Goal: Task Accomplishment & Management: Complete application form

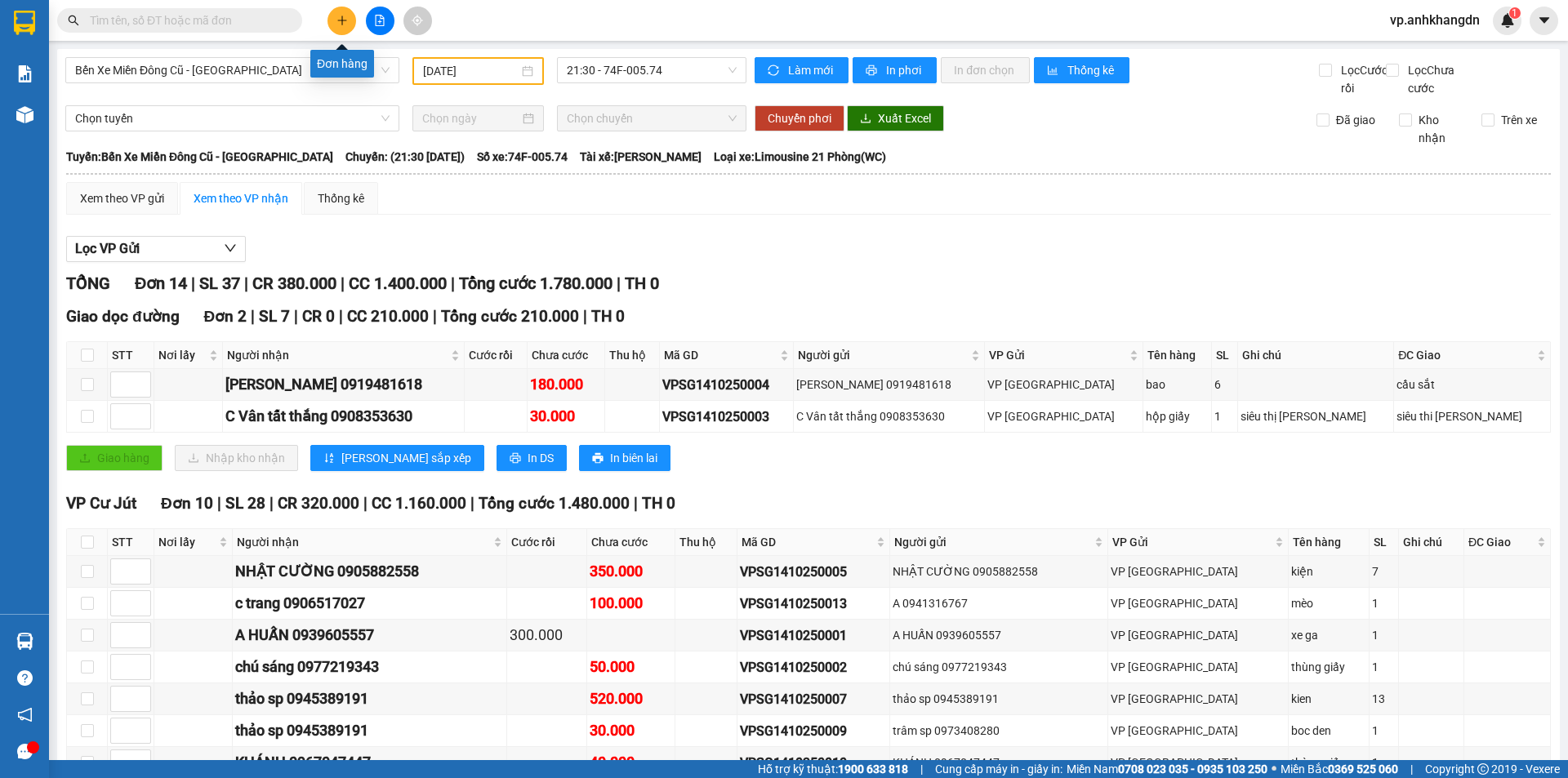
click at [345, 23] on icon "plus" at bounding box center [342, 20] width 12 height 12
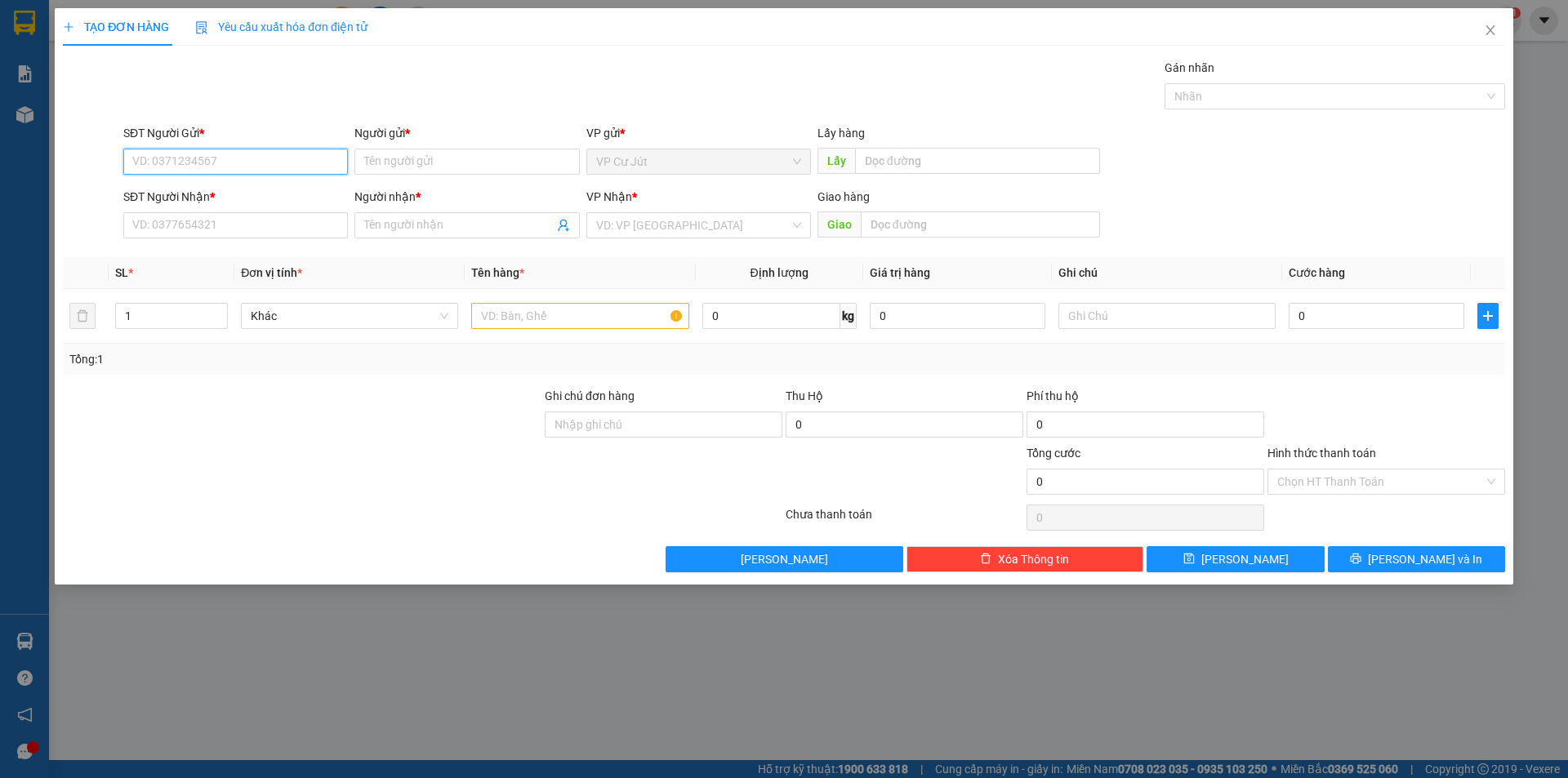
click at [204, 163] on input "SĐT Người Gửi *" at bounding box center [236, 161] width 224 height 26
type input "0382605432"
click at [424, 152] on input "Người gửi *" at bounding box center [467, 161] width 224 height 26
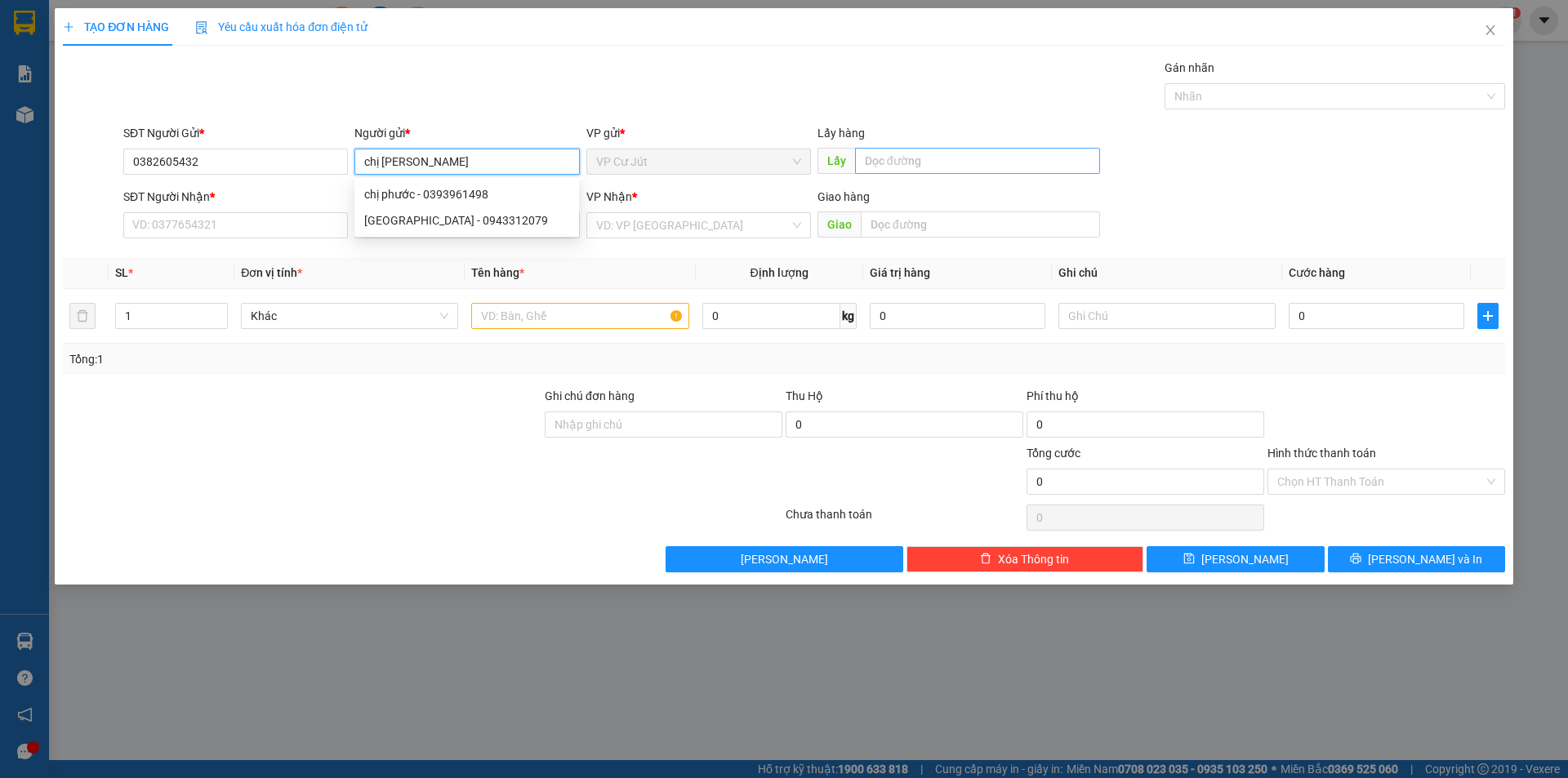
type input "chị [PERSON_NAME]"
click at [921, 166] on input "text" at bounding box center [977, 160] width 245 height 26
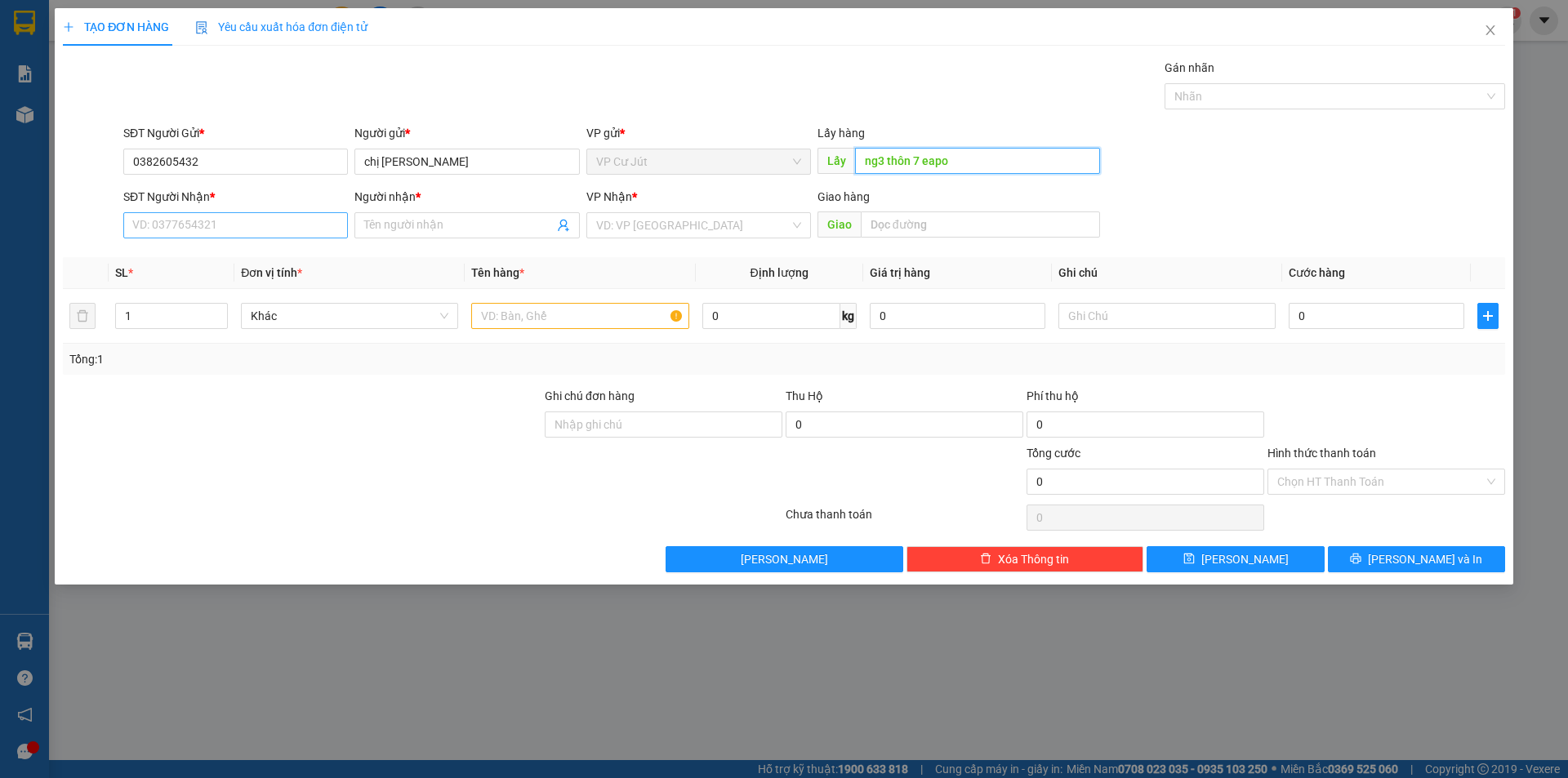
type input "ng3 thôn 7 eapo"
click at [224, 222] on input "SĐT Người Nhận *" at bounding box center [236, 224] width 224 height 26
drag, startPoint x: 195, startPoint y: 165, endPoint x: 127, endPoint y: 153, distance: 69.1
click at [127, 153] on input "0382605432" at bounding box center [236, 161] width 224 height 26
paste input "0382605432"
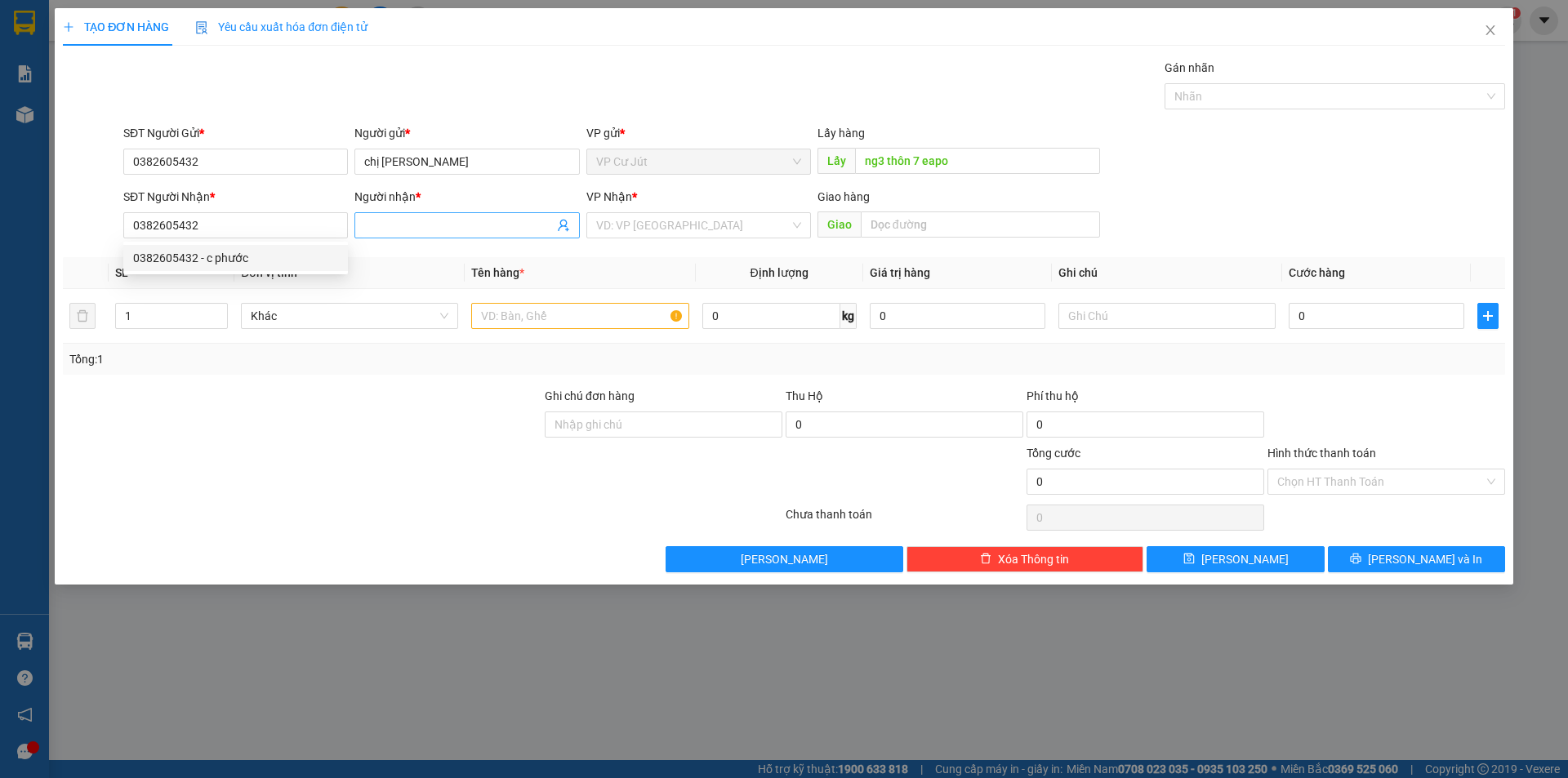
click at [430, 223] on input "Người nhận *" at bounding box center [459, 225] width 189 height 18
click at [431, 287] on div "[GEOGRAPHIC_DATA] - 0943312079" at bounding box center [467, 284] width 205 height 18
type input "0943312079"
type input "Chị Phước"
drag, startPoint x: 209, startPoint y: 228, endPoint x: 83, endPoint y: 236, distance: 126.3
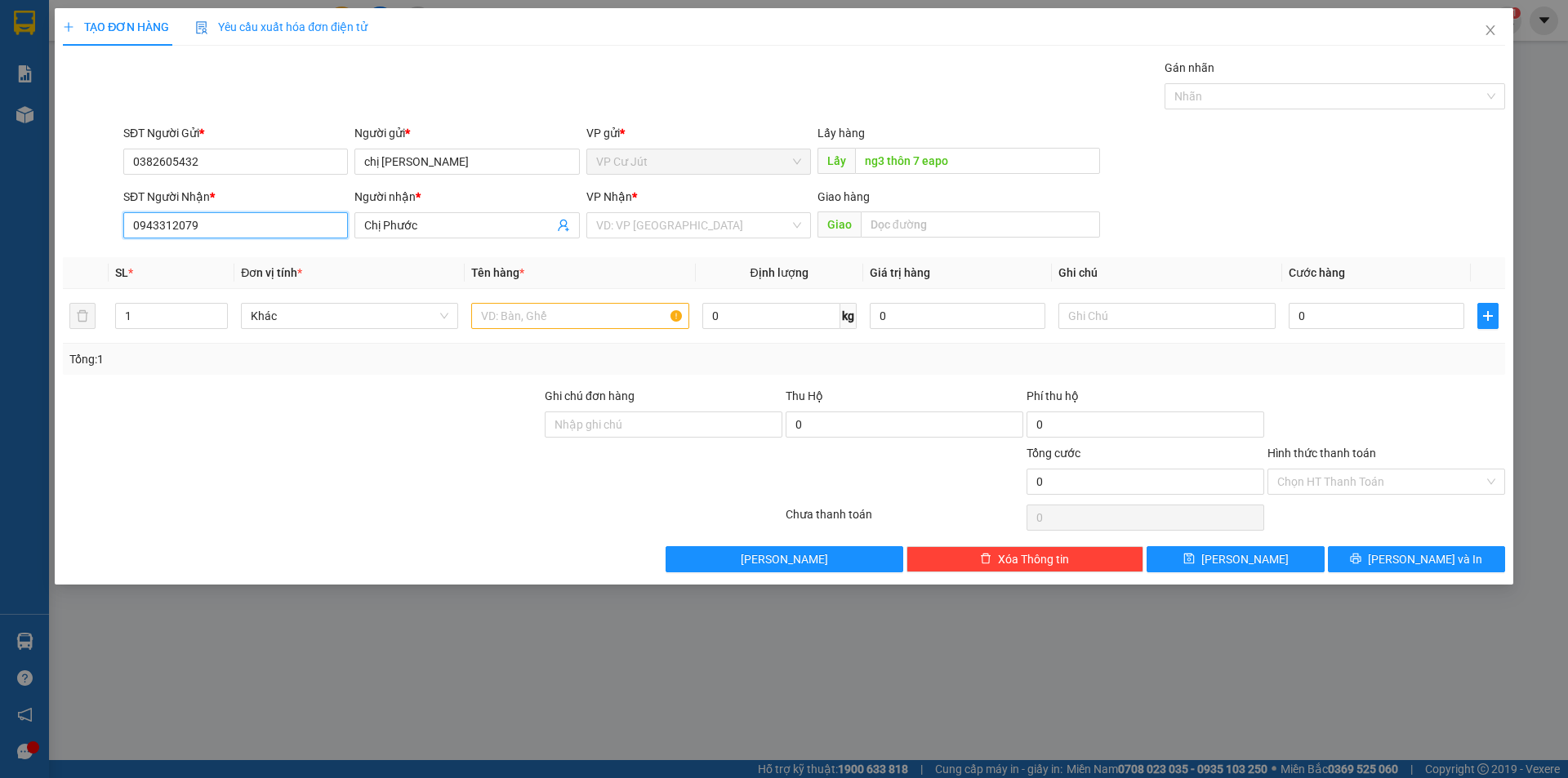
click at [104, 236] on div "SĐT Người Nhận * 0943312079 0943312079 Người nhận * Chị Phước VP Nhận * VD: VP …" at bounding box center [784, 216] width 1446 height 57
paste input "0382605432"
type input "0382605432"
click at [235, 255] on div "0382605432 - c phước" at bounding box center [236, 258] width 205 height 18
type input "c phước"
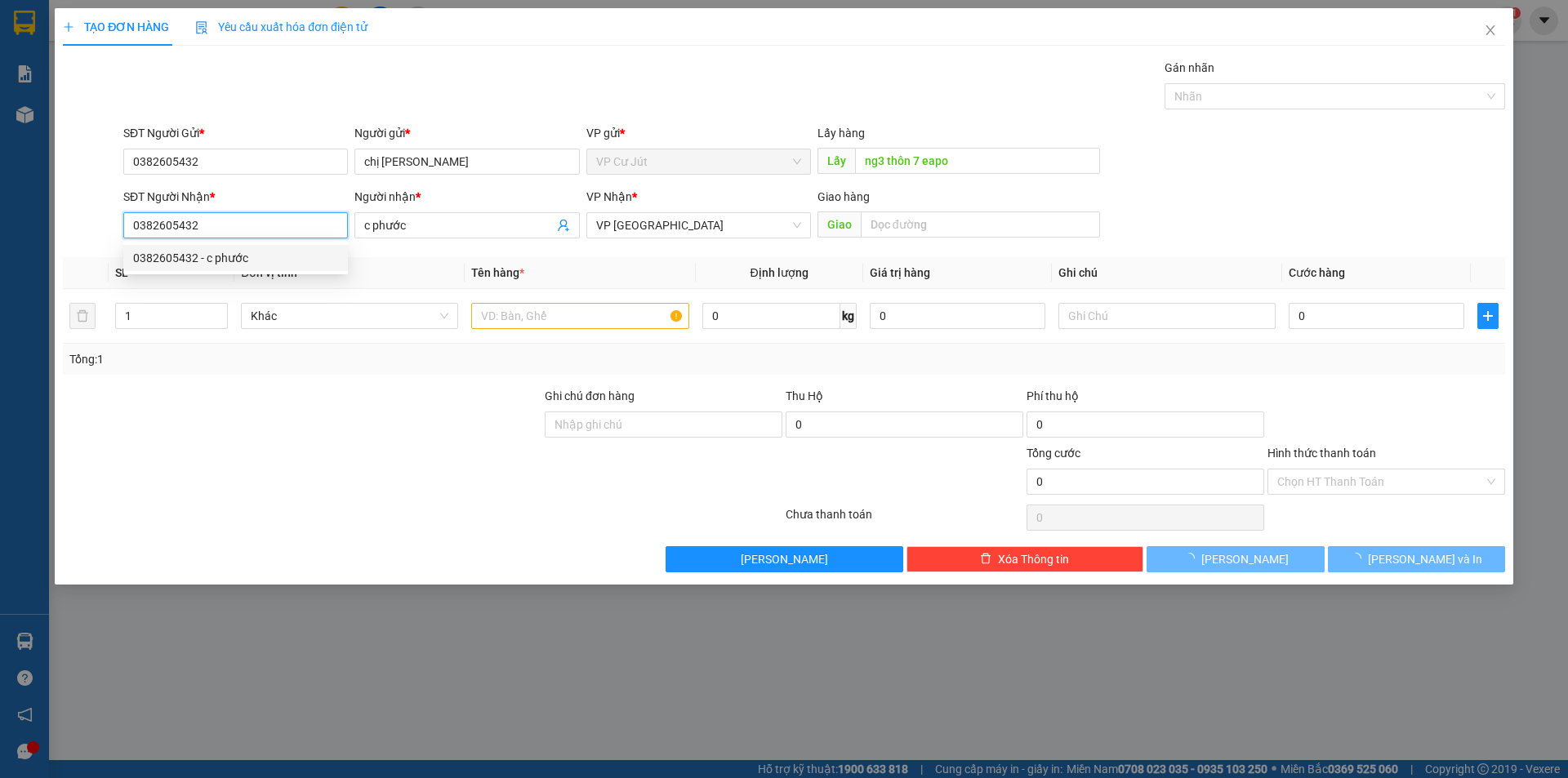
type input "50.000"
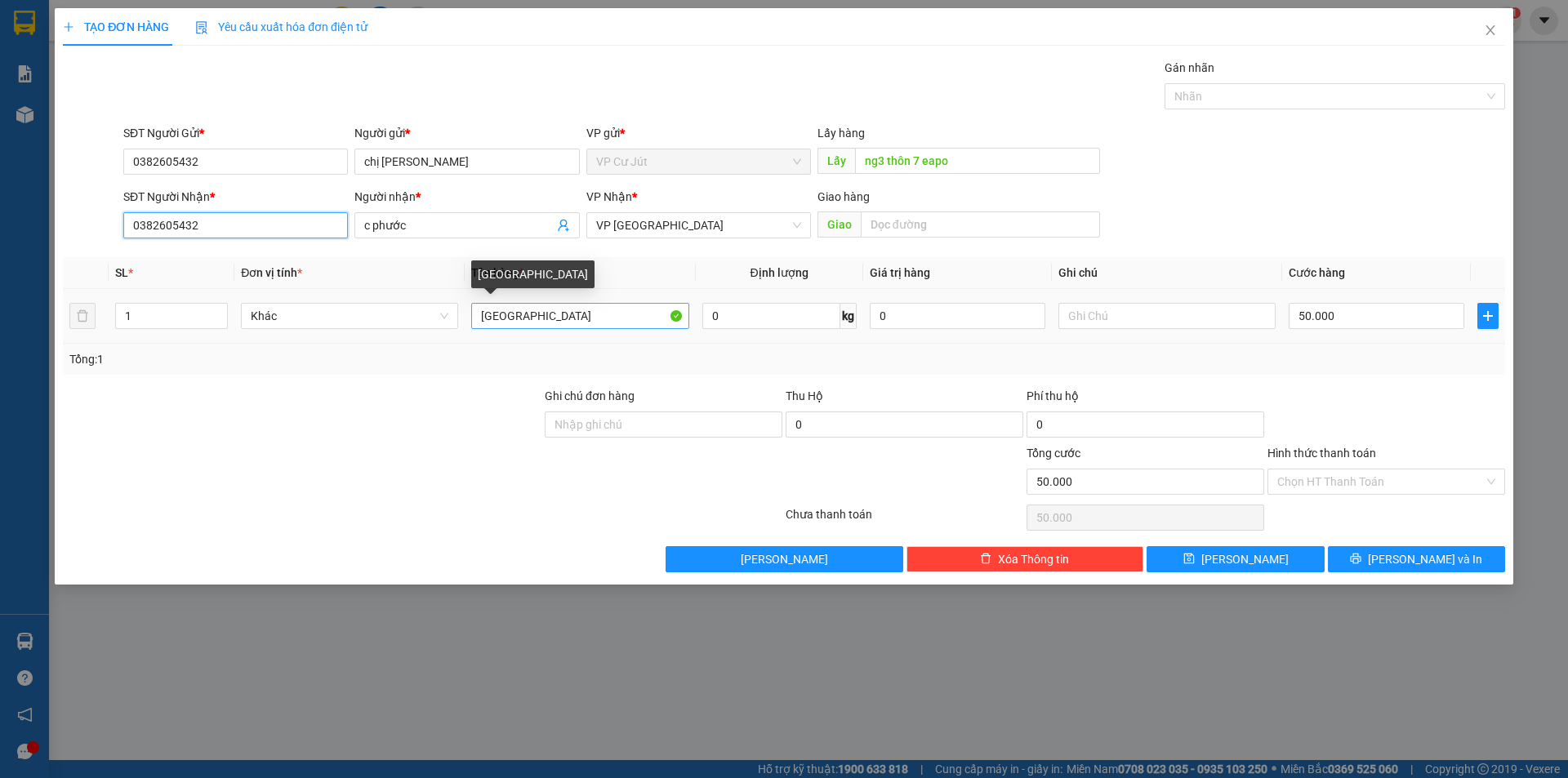
type input "0382605432"
drag, startPoint x: 497, startPoint y: 320, endPoint x: 430, endPoint y: 324, distance: 67.1
click at [438, 324] on tr "1 Khác TX 0 kg 0 50.000" at bounding box center [784, 316] width 1442 height 54
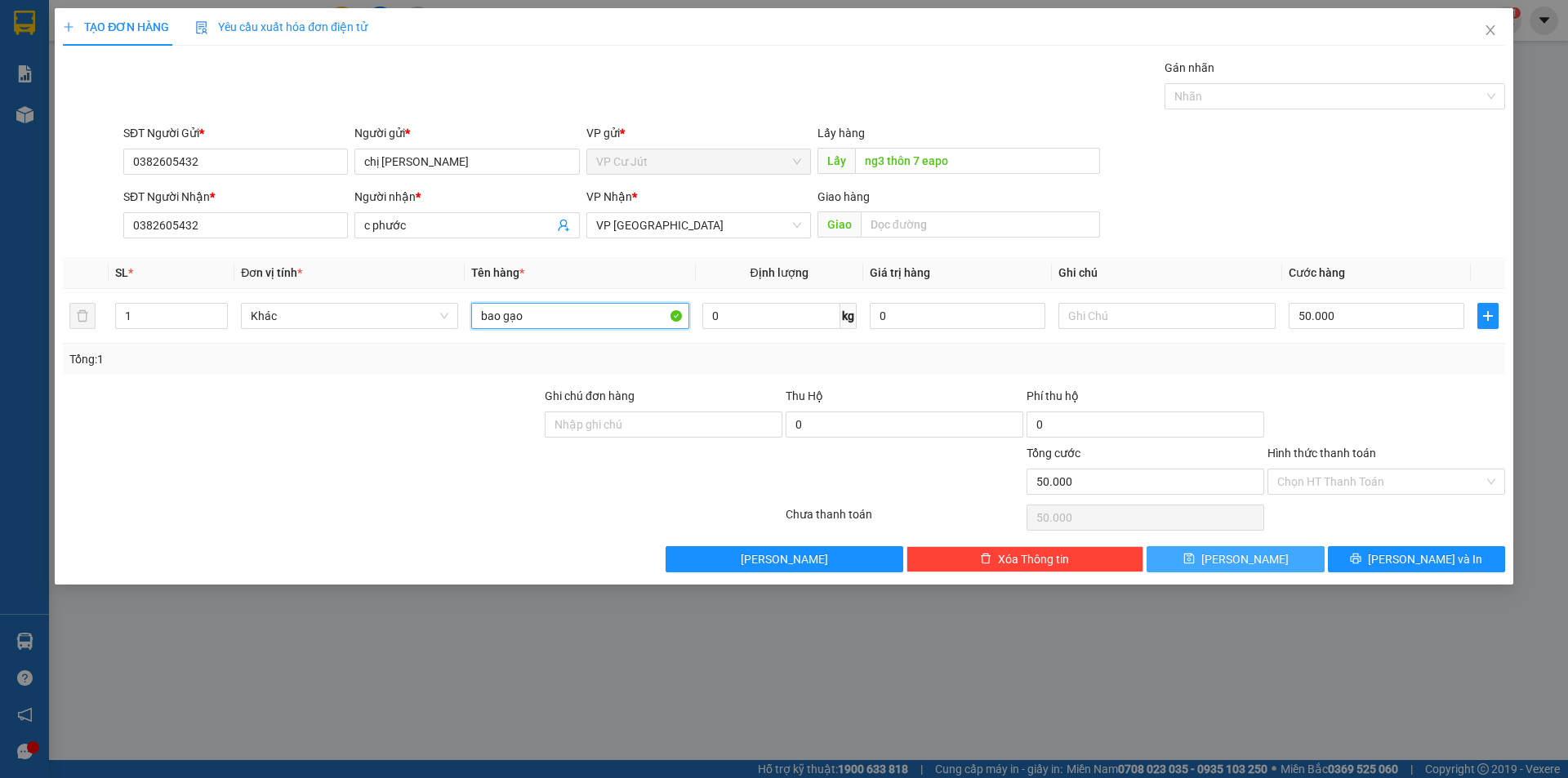
type input "bao gạo"
click at [1257, 561] on button "[PERSON_NAME]" at bounding box center [1235, 559] width 177 height 26
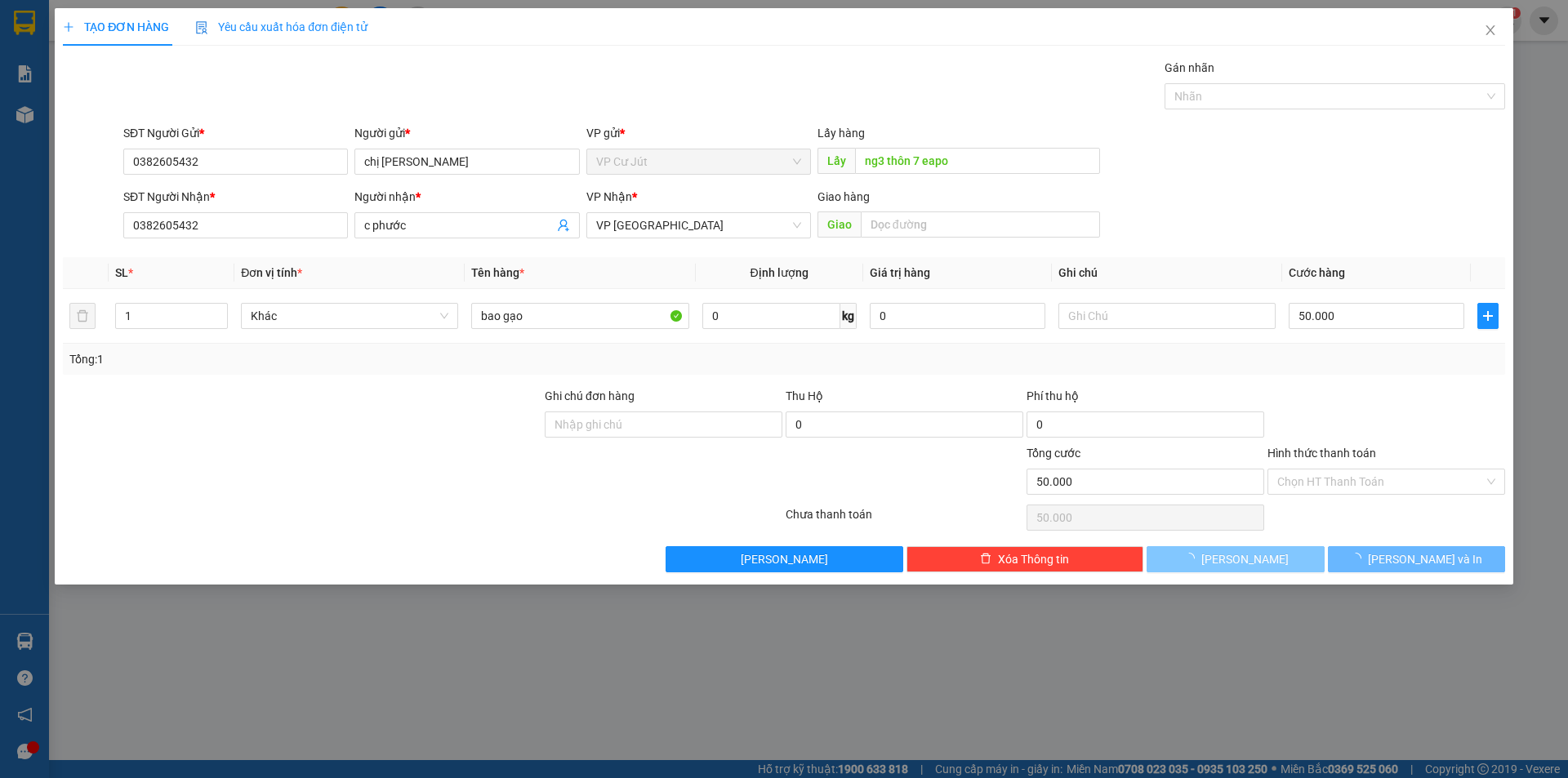
type input "0"
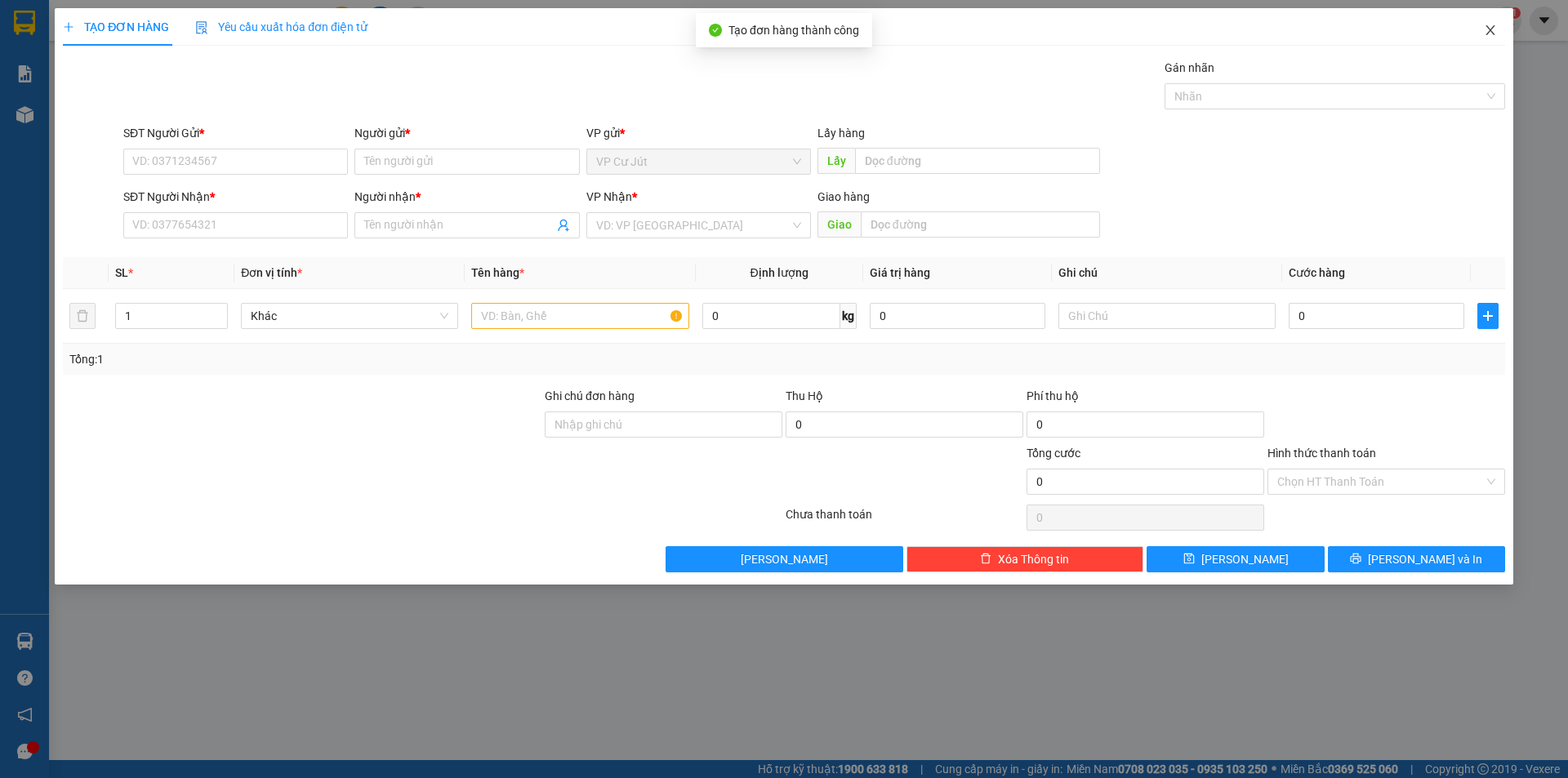
click at [1490, 33] on icon "close" at bounding box center [1491, 29] width 9 height 10
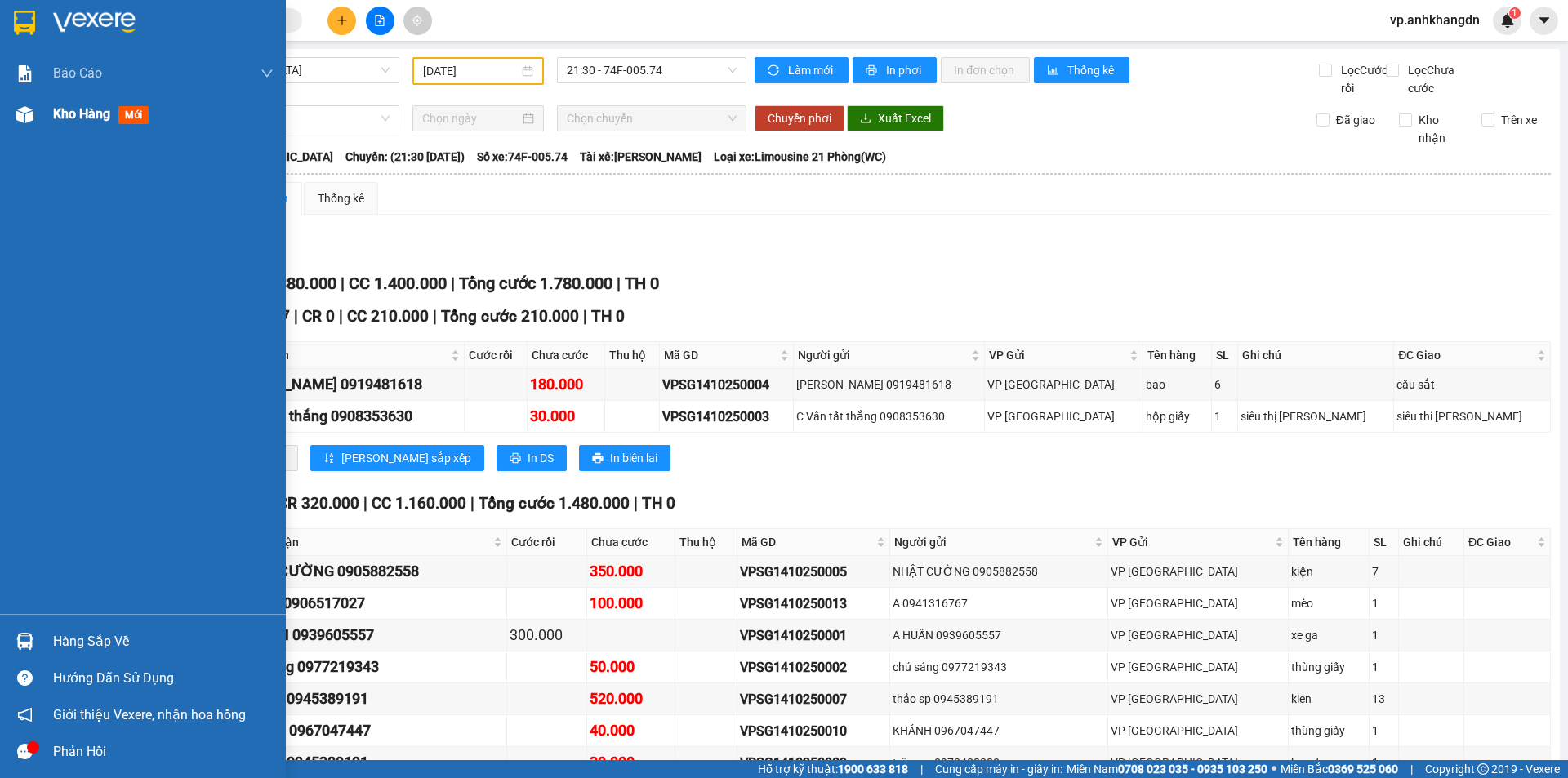
click at [91, 116] on span "Kho hàng" at bounding box center [82, 113] width 57 height 15
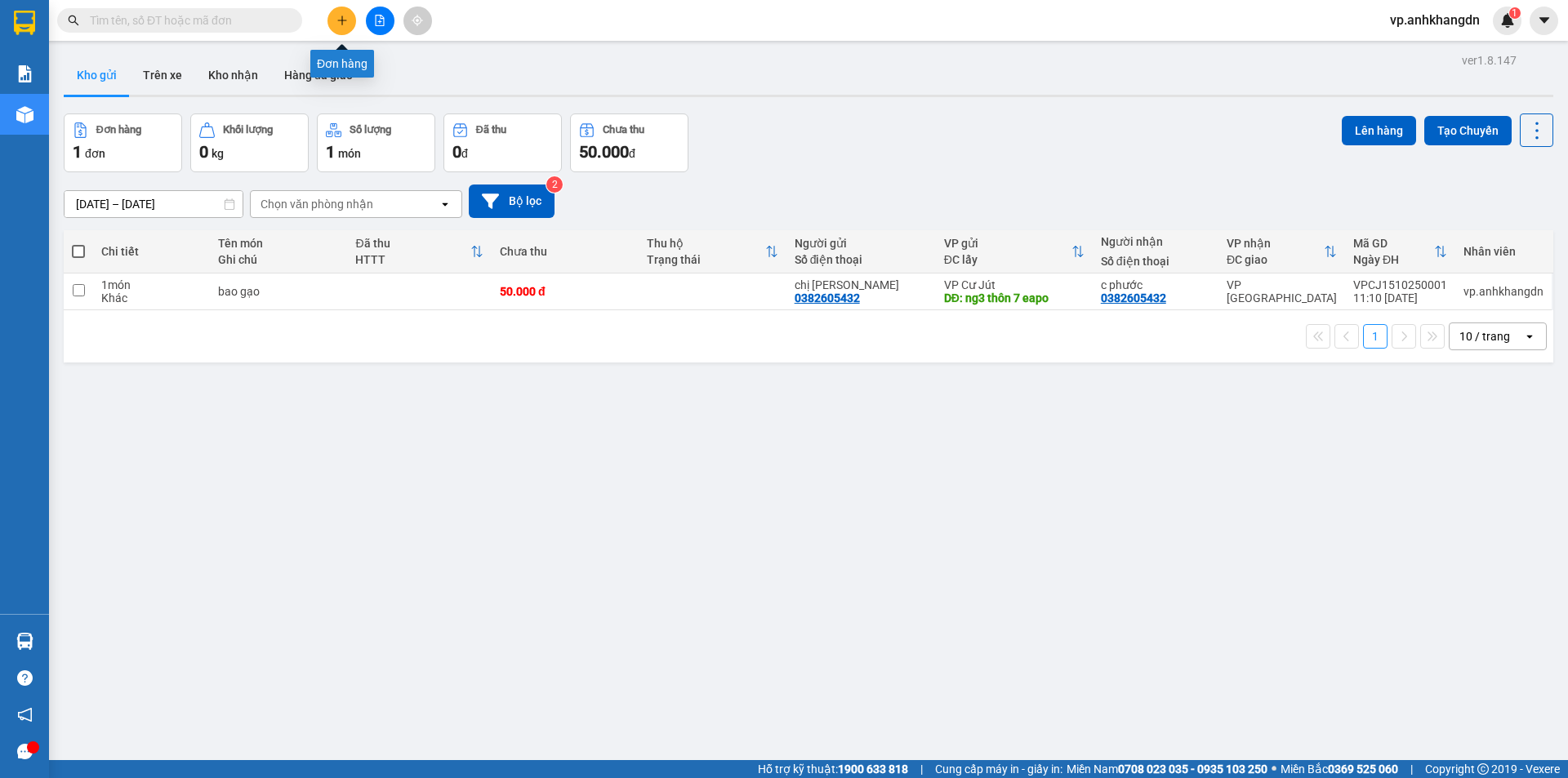
click at [373, 20] on button at bounding box center [380, 20] width 28 height 28
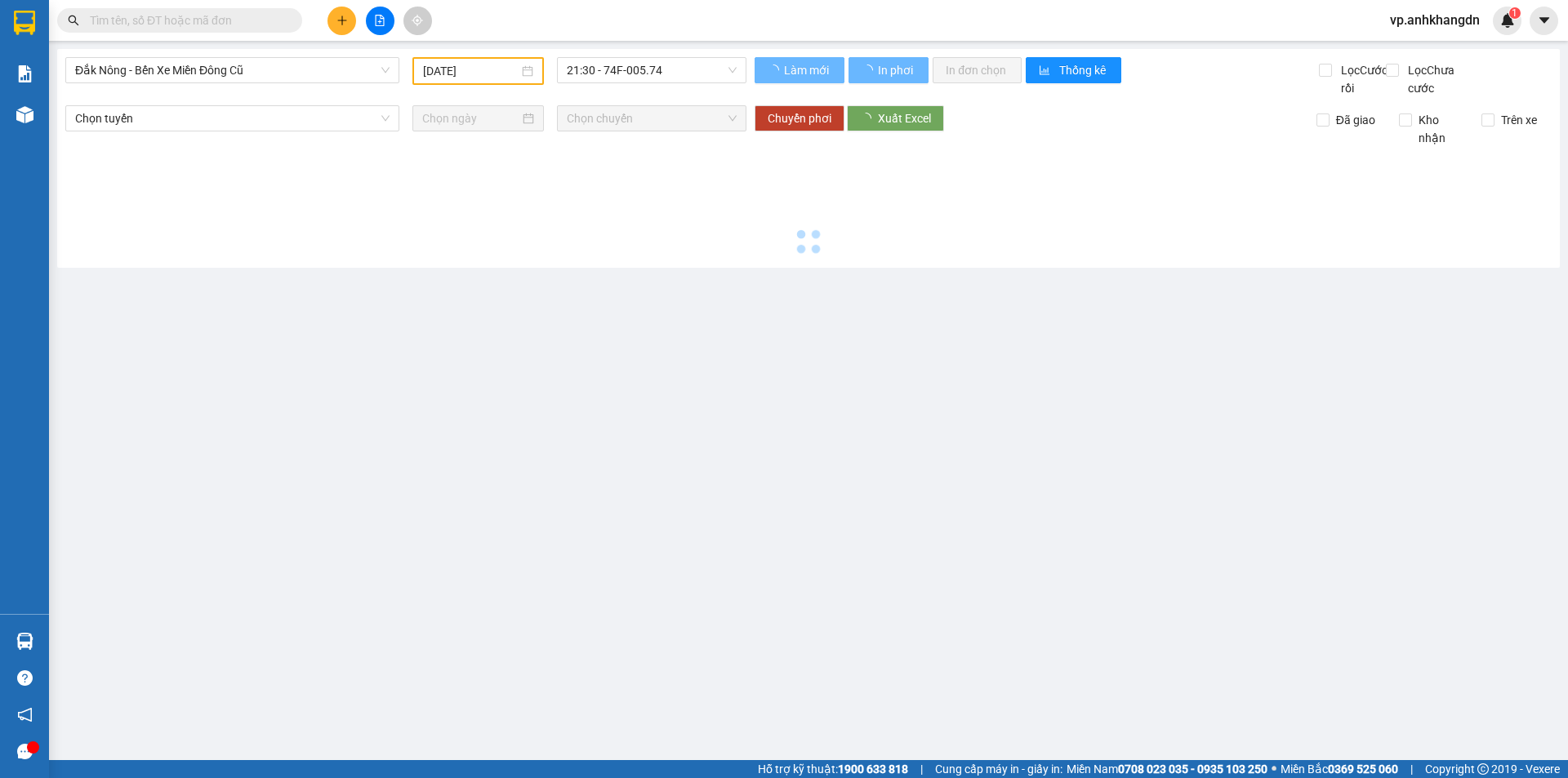
type input "[DATE]"
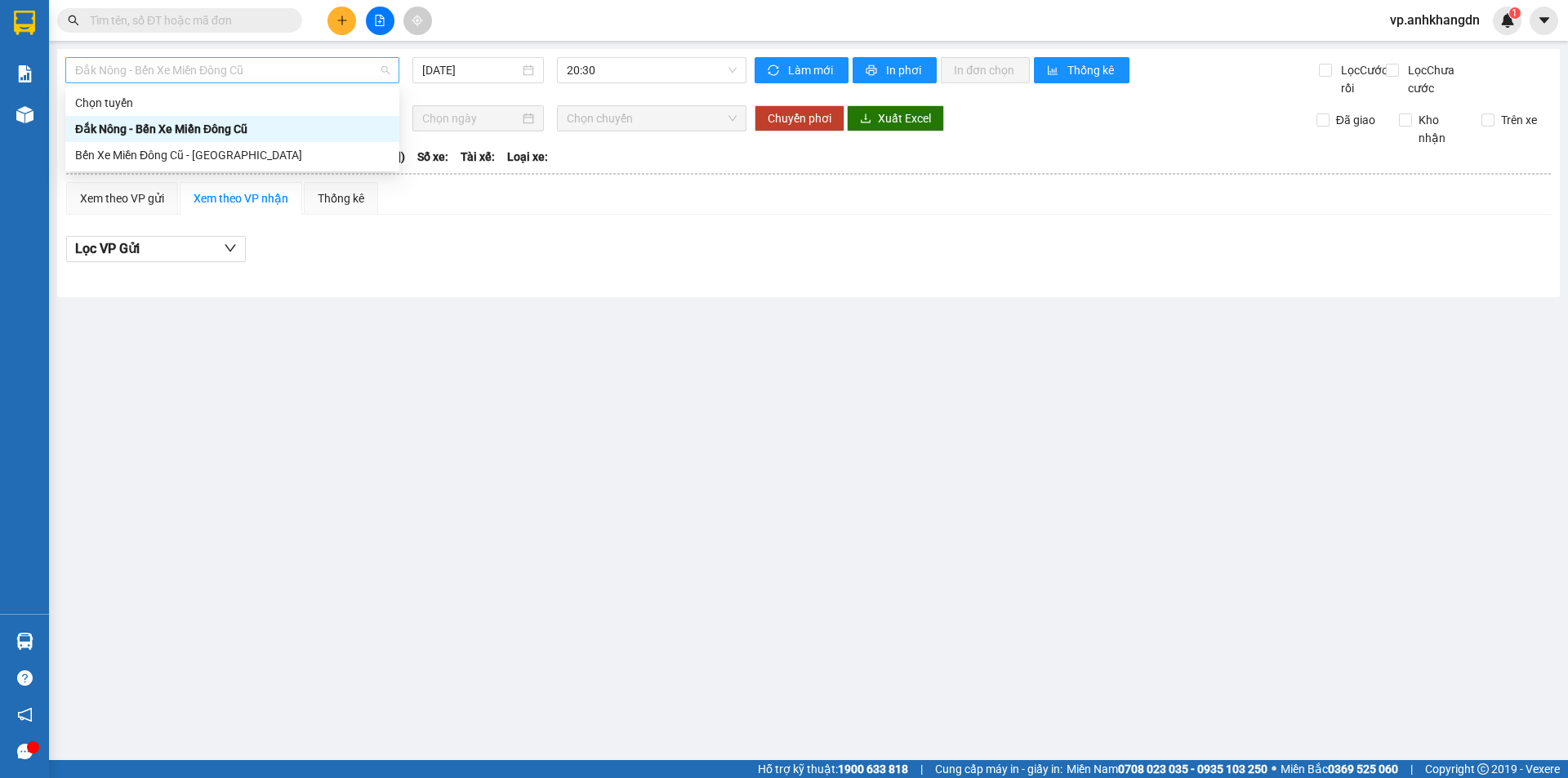
click at [292, 67] on span "Đắk Nông - Bến Xe Miền Đông Cũ" at bounding box center [232, 70] width 314 height 25
click at [287, 159] on div "Bến Xe Miền Đông Cũ - [GEOGRAPHIC_DATA]" at bounding box center [232, 155] width 314 height 18
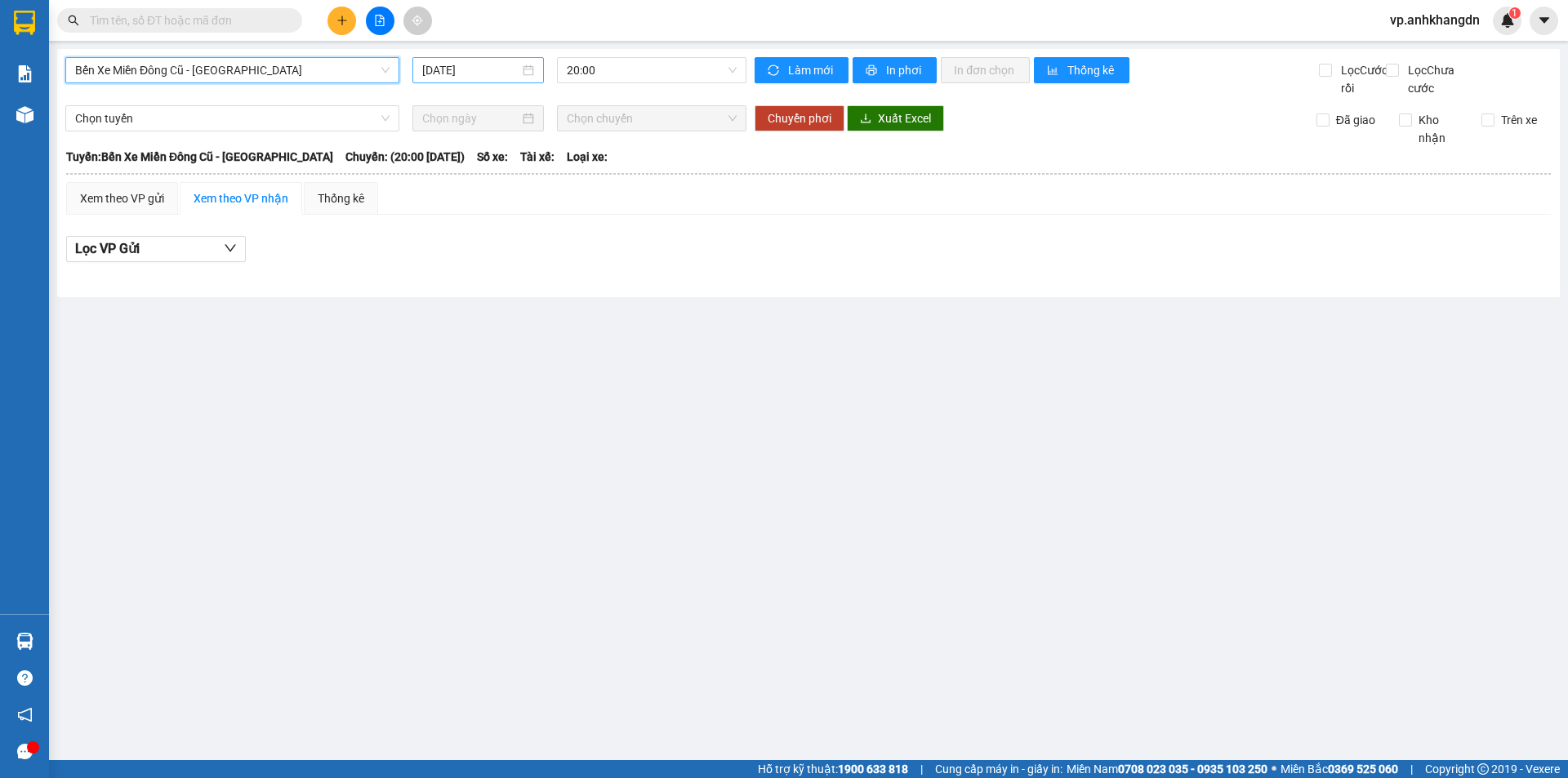
click at [451, 68] on input "[DATE]" at bounding box center [470, 70] width 97 height 18
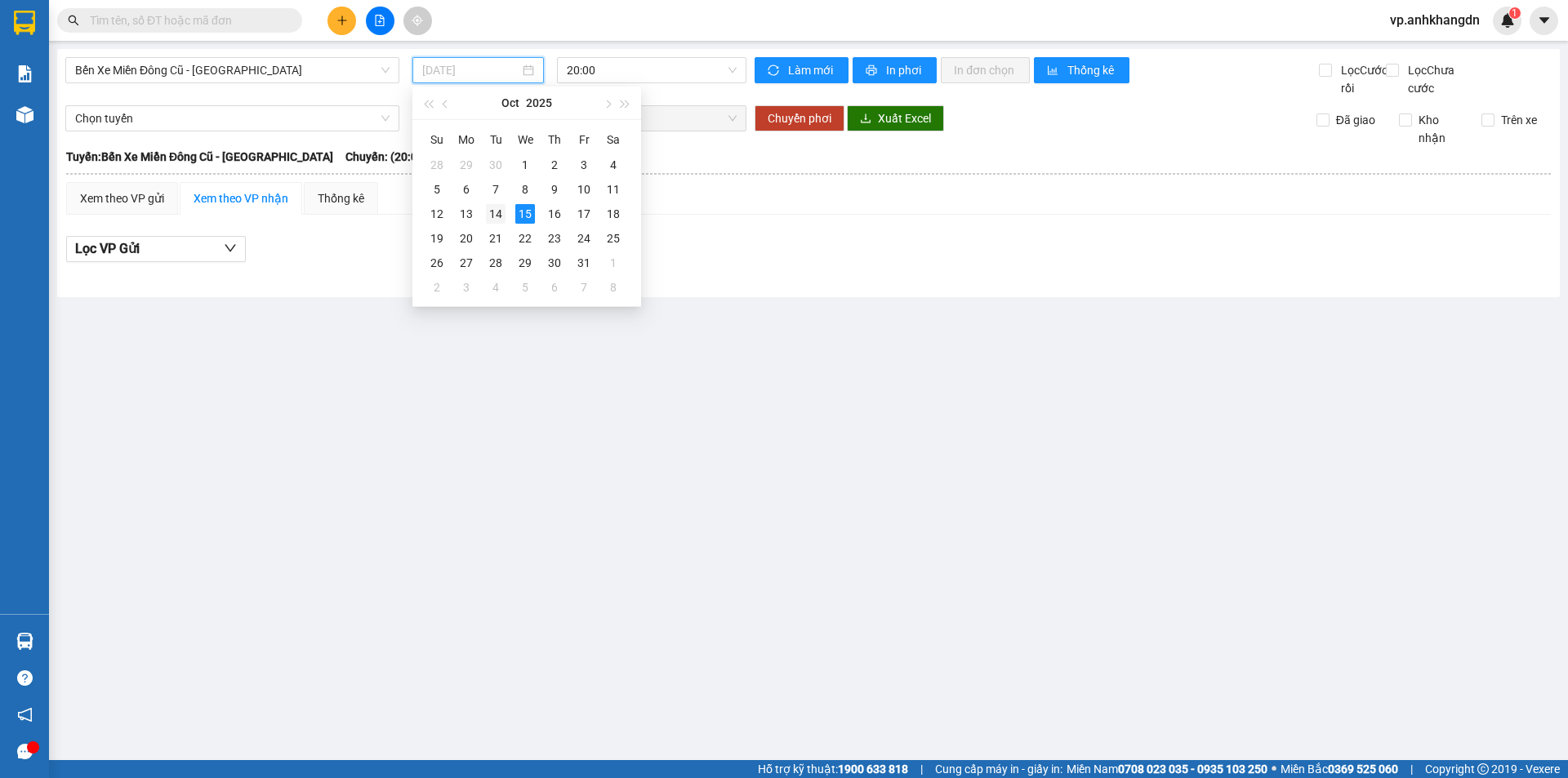
click at [498, 212] on div "14" at bounding box center [496, 214] width 20 height 20
type input "[DATE]"
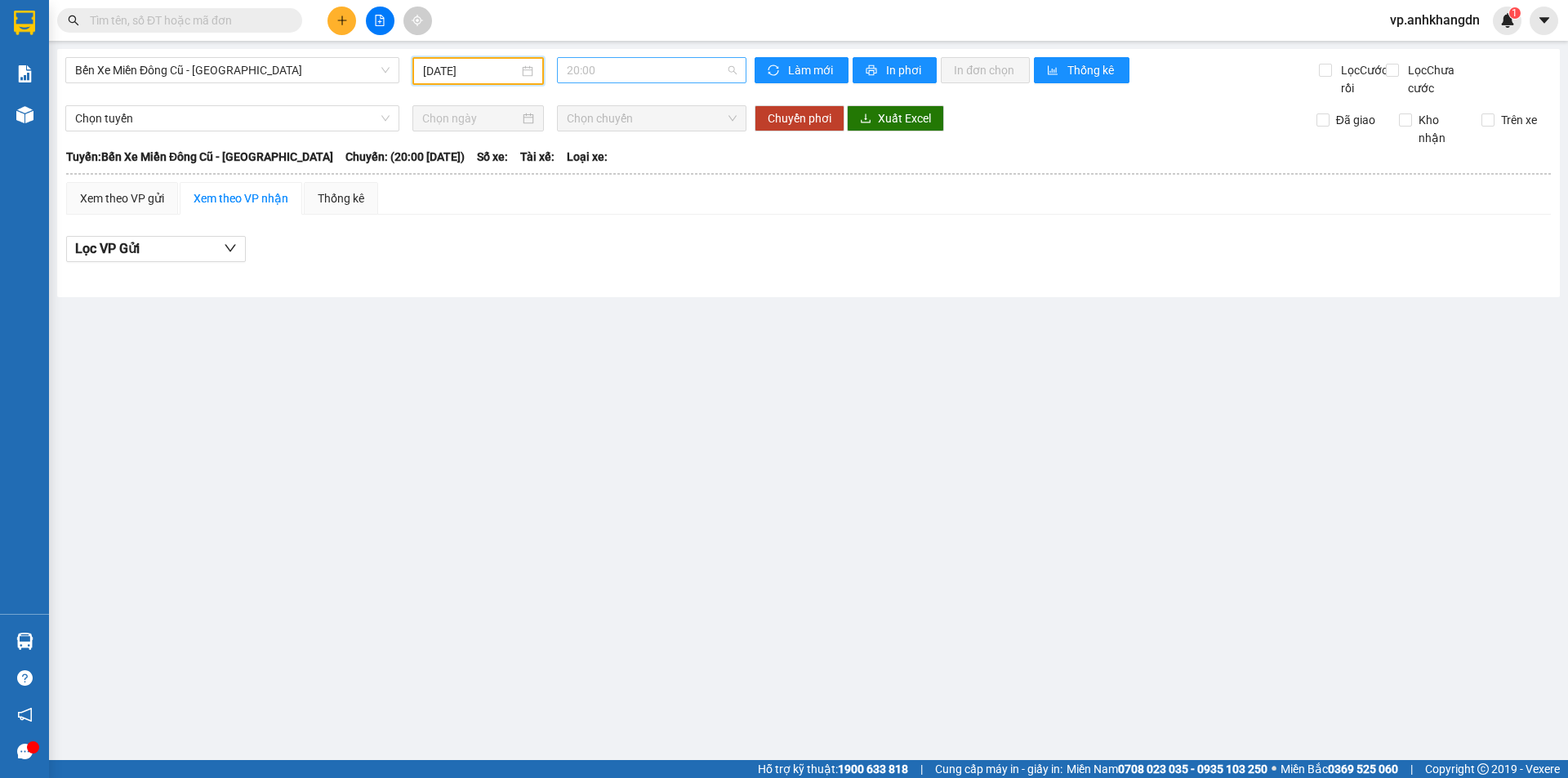
drag, startPoint x: 621, startPoint y: 77, endPoint x: 637, endPoint y: 61, distance: 22.6
click at [625, 70] on span "20:00" at bounding box center [652, 70] width 170 height 25
click at [625, 161] on div "21:30 - 74F-005.74" at bounding box center [630, 155] width 127 height 18
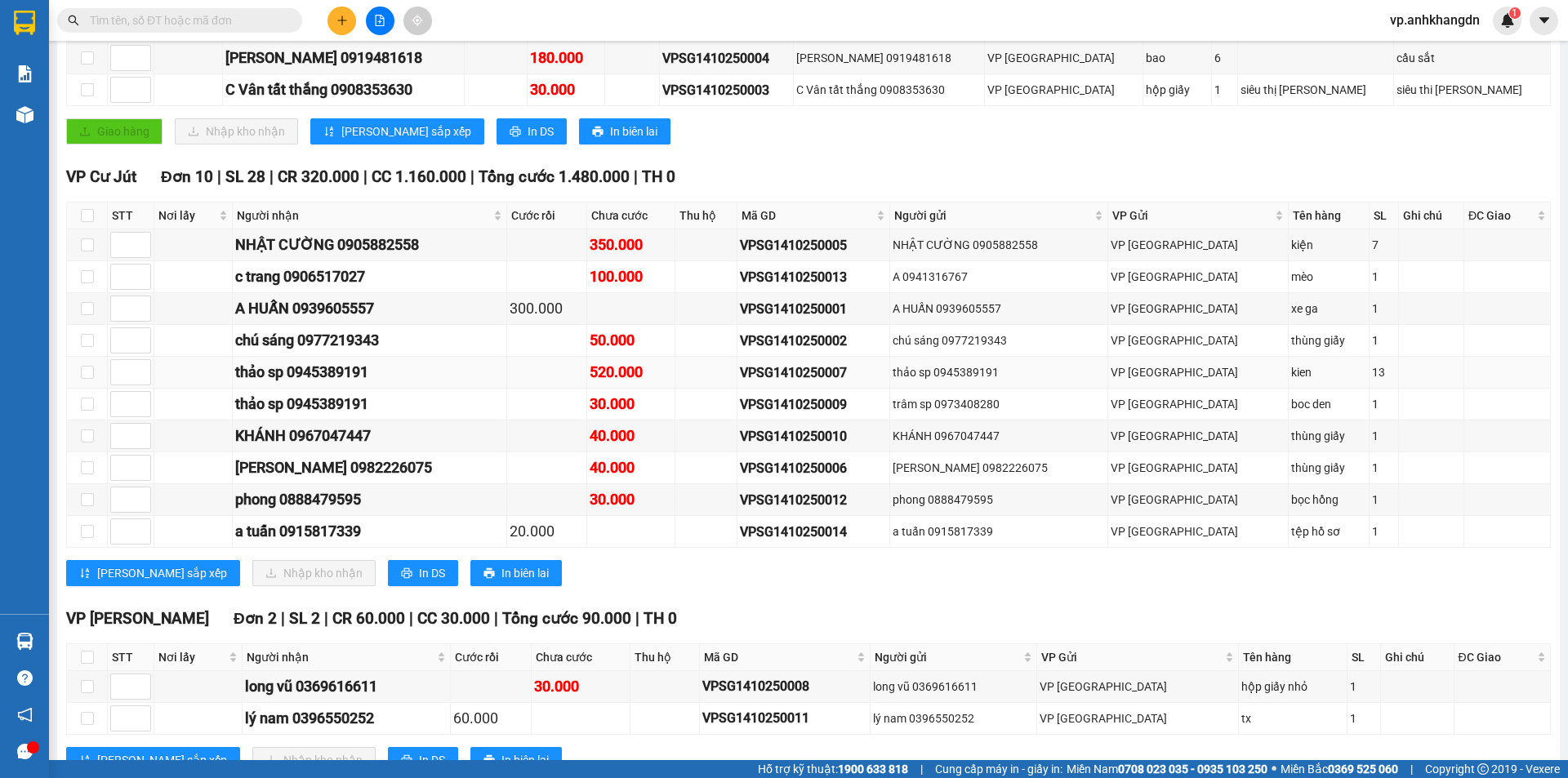
scroll to position [245, 0]
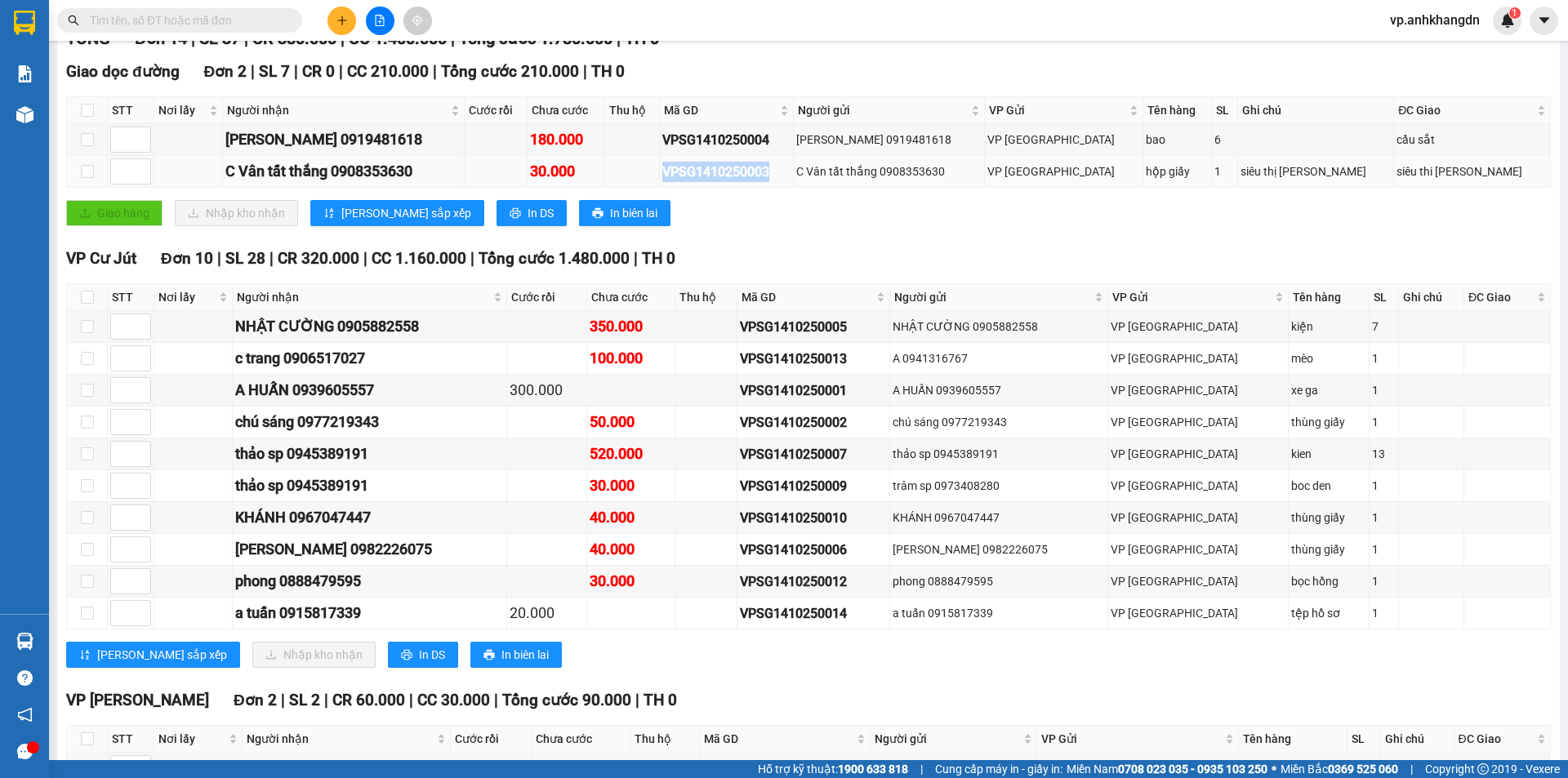
drag, startPoint x: 733, startPoint y: 192, endPoint x: 844, endPoint y: 191, distance: 111.0
click at [844, 188] on tr "C Vân tất thắng 0908353630 30.000 VPSG1410250003 C Vân tất thắng 0908353630 VP …" at bounding box center [808, 172] width 1484 height 32
copy div "VPSG1410250003"
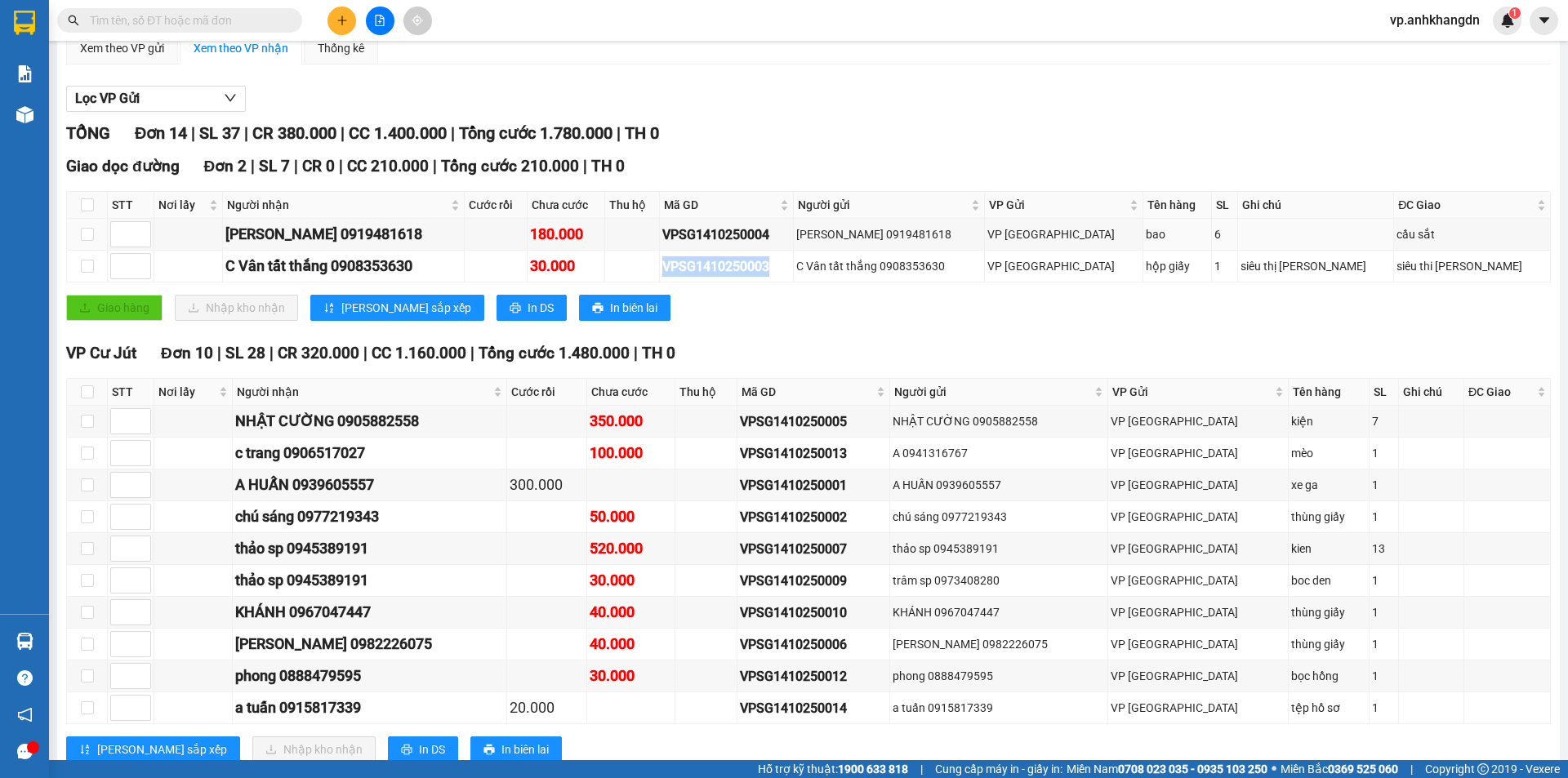
scroll to position [0, 0]
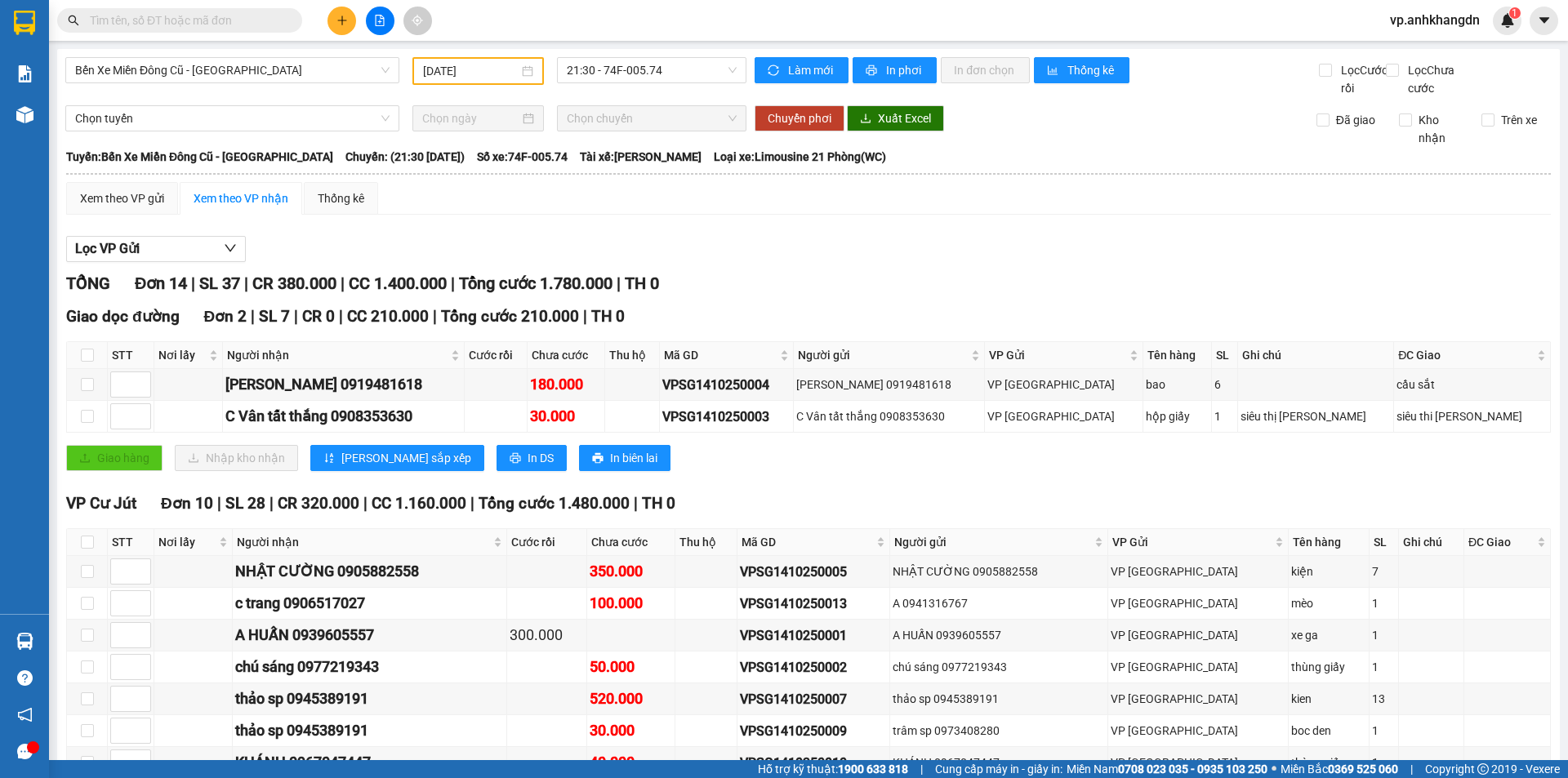
paste input "VPSG1410250003"
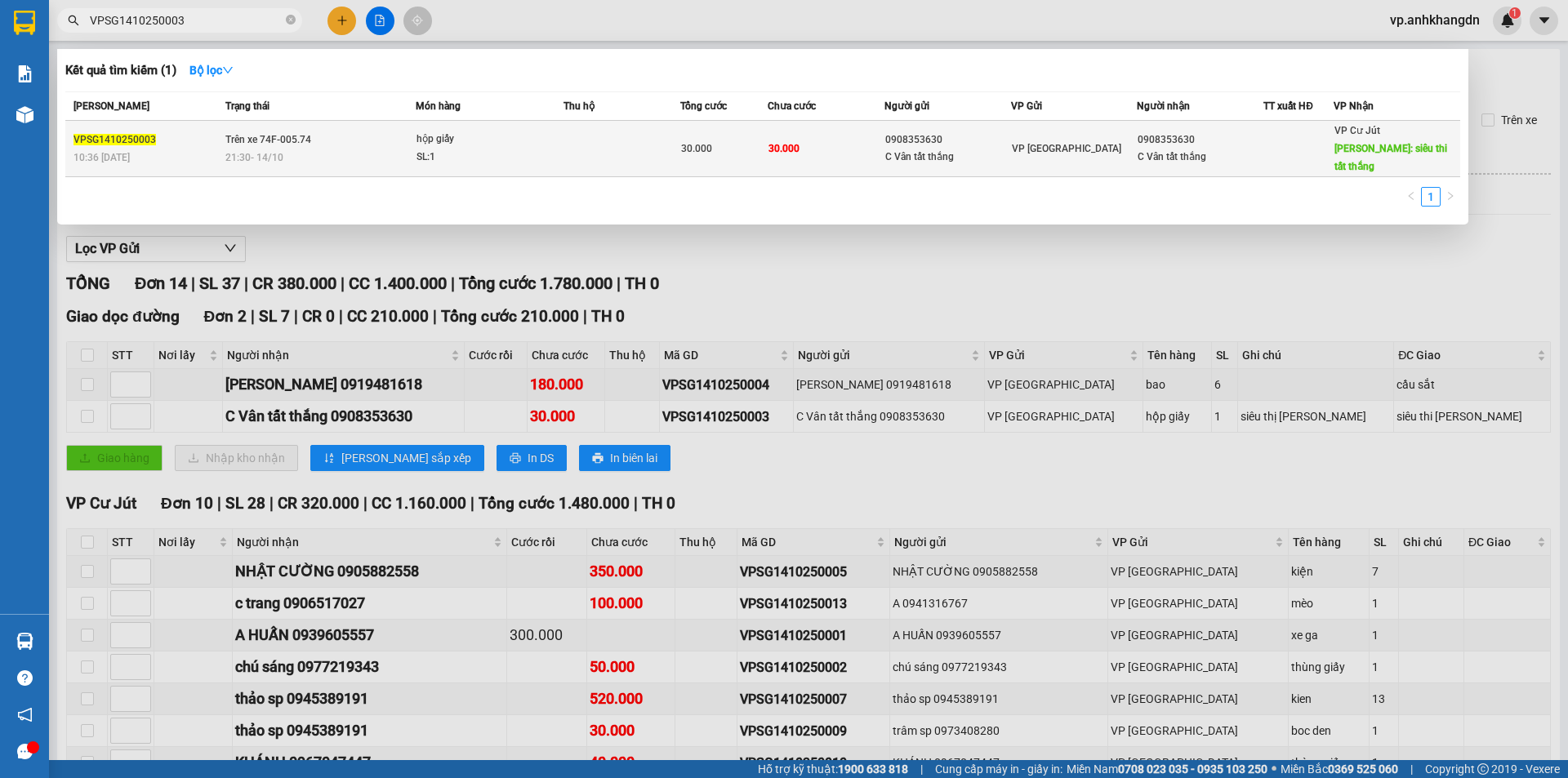
type input "VPSG1410250003"
click at [606, 144] on td at bounding box center [622, 149] width 117 height 56
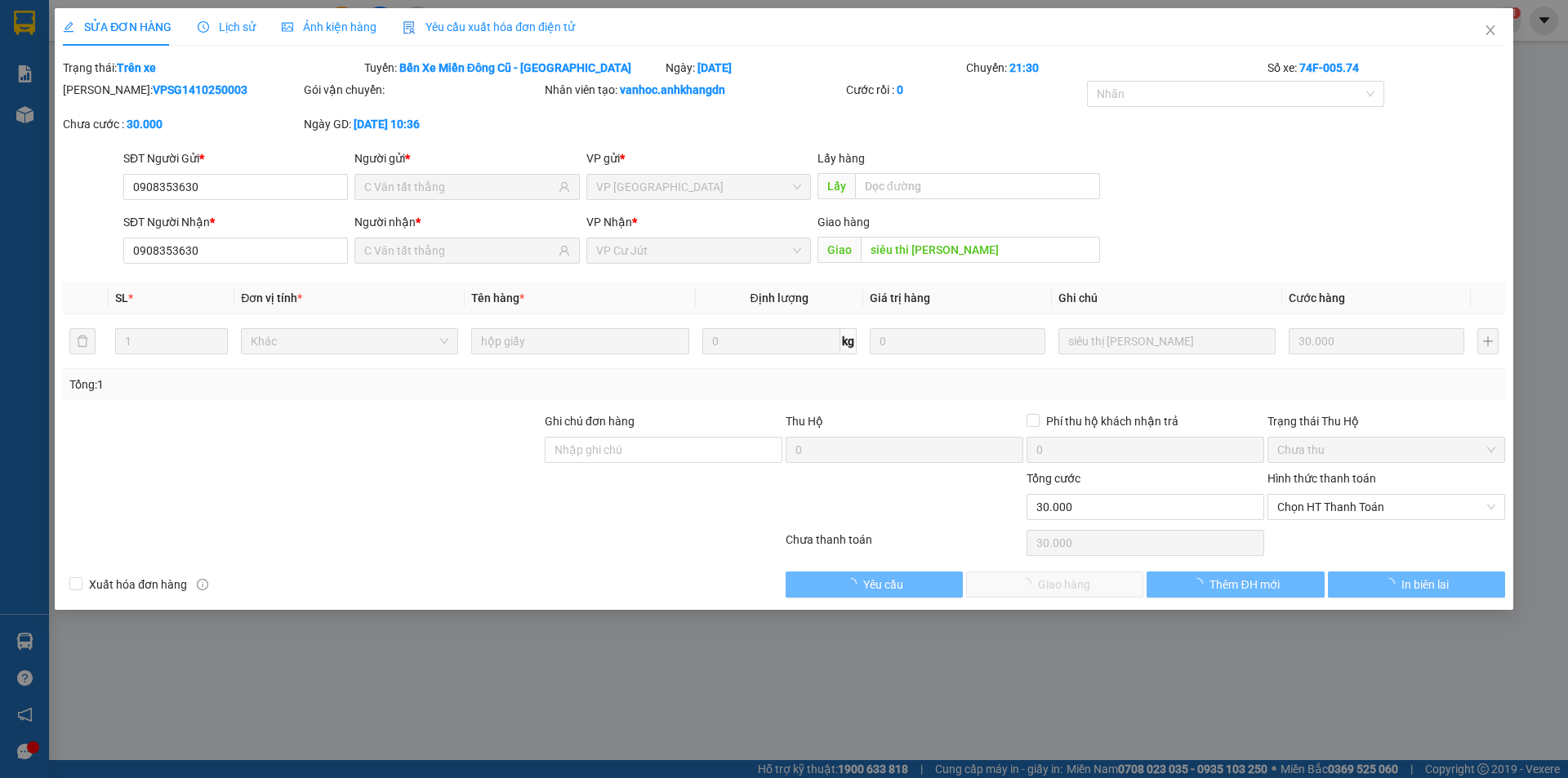
type input "0908353630"
type input "C Vân tất thắng"
type input "0908353630"
type input "C Vân tất thắng"
type input "siêu thi [PERSON_NAME]"
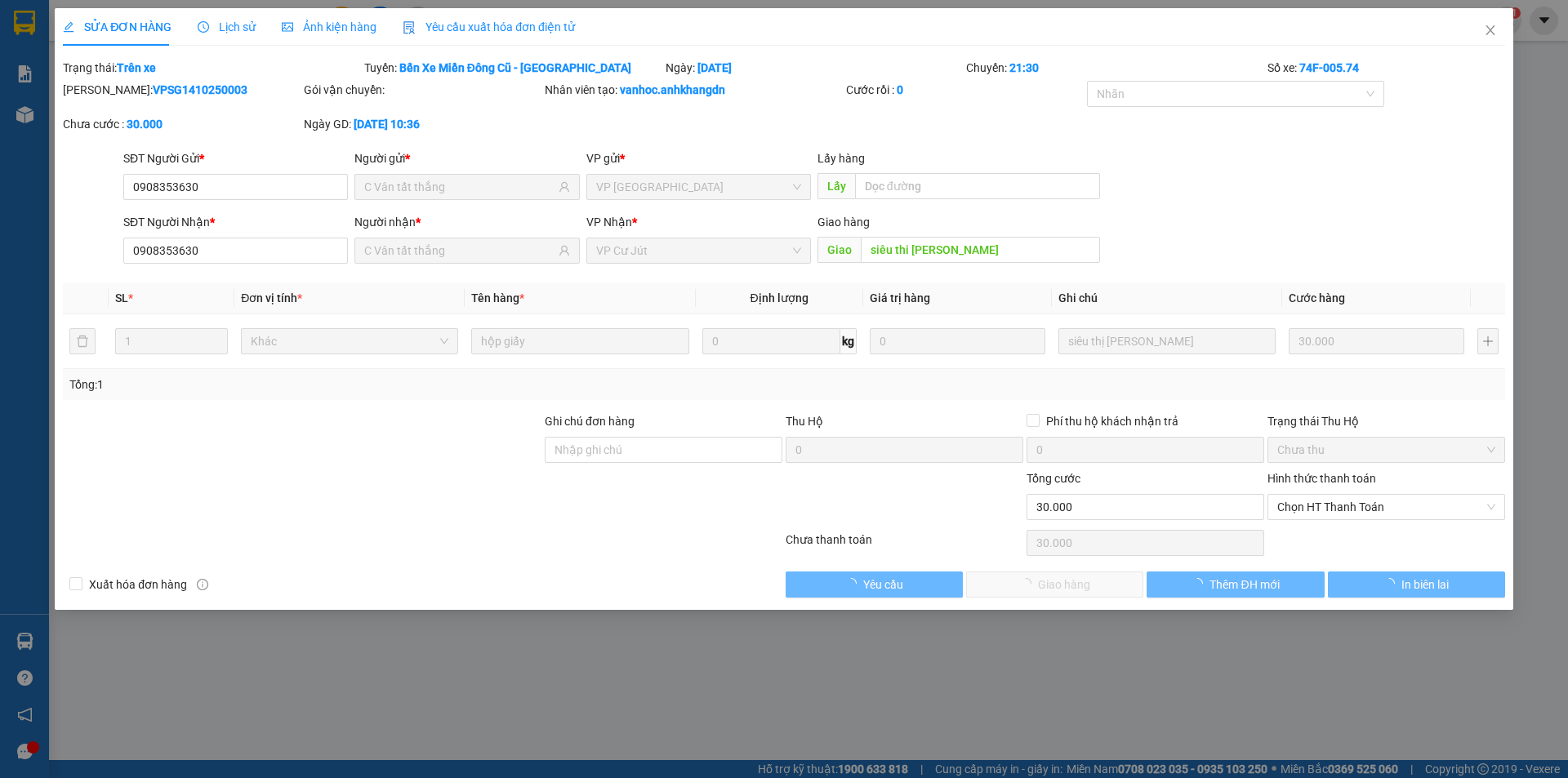
type input "0"
type input "30.000"
click at [1418, 582] on span "In biên lai" at bounding box center [1425, 585] width 47 height 18
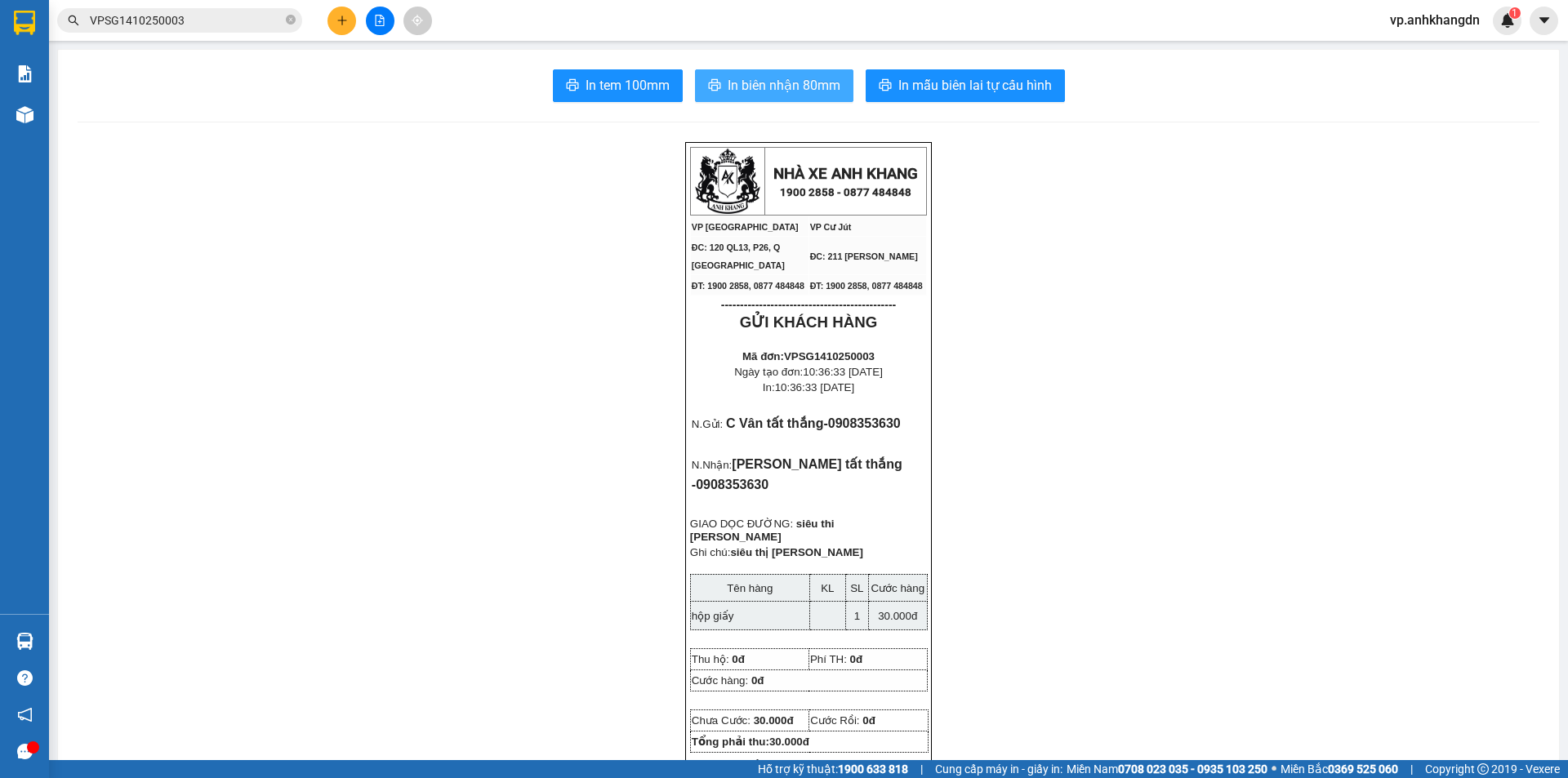
click at [760, 86] on span "In biên nhận 80mm" at bounding box center [784, 85] width 113 height 20
click at [383, 25] on icon "file-add" at bounding box center [380, 20] width 9 height 12
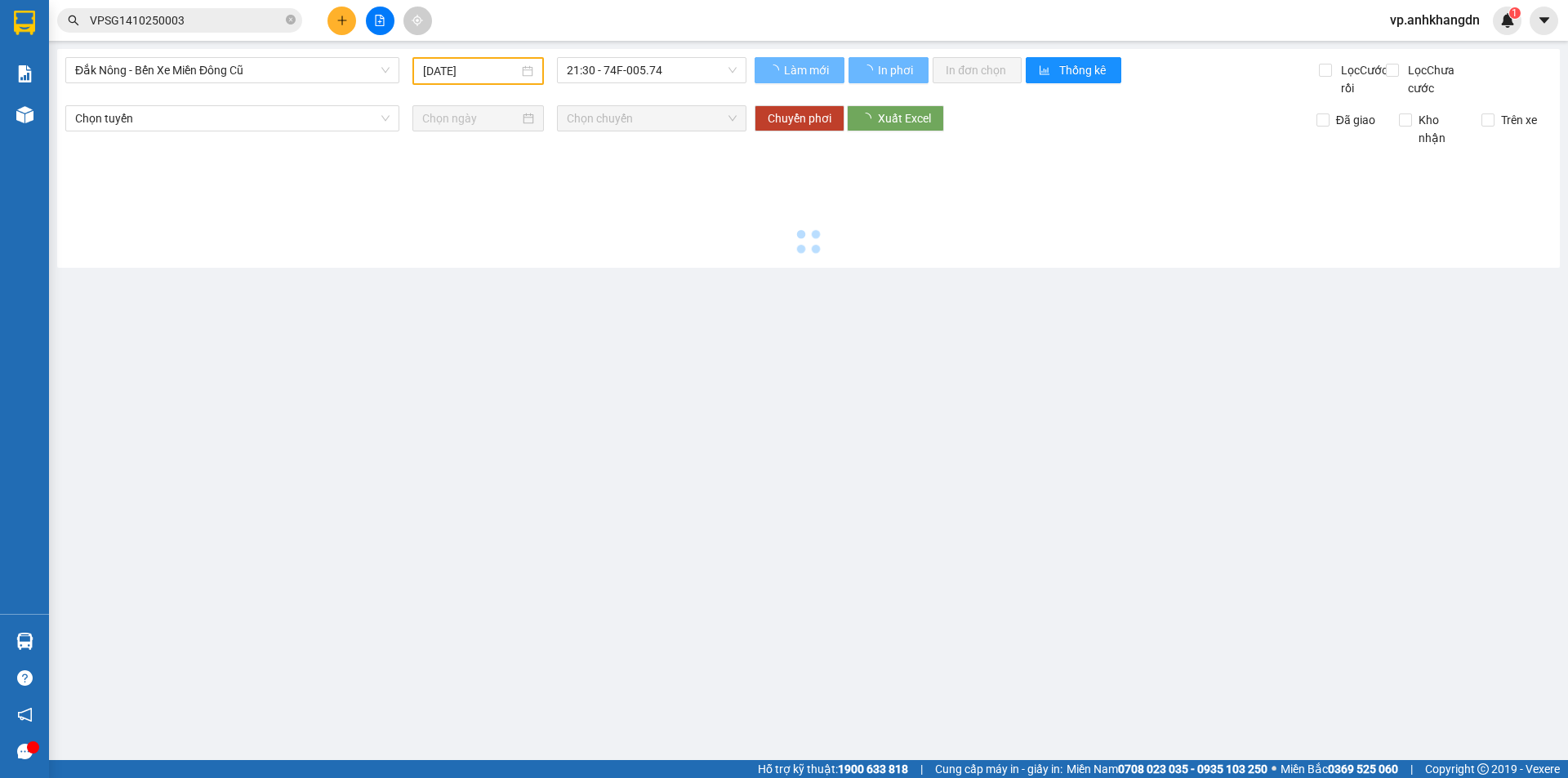
type input "[DATE]"
